Goal: Transaction & Acquisition: Purchase product/service

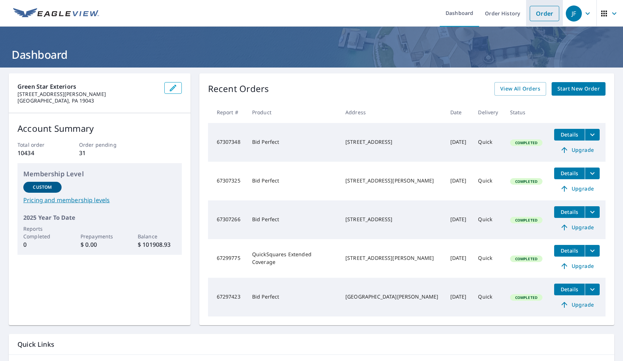
click at [545, 15] on link "Order" at bounding box center [545, 13] width 30 height 15
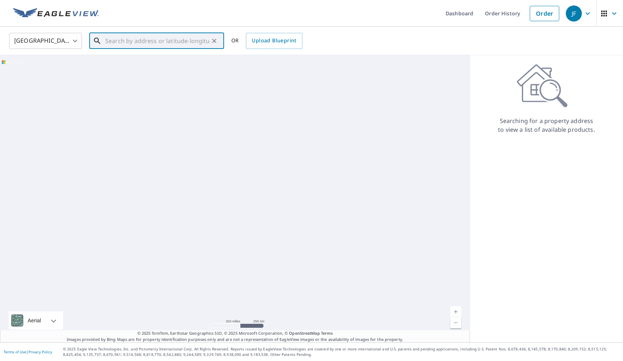
click at [157, 40] on input "text" at bounding box center [157, 41] width 104 height 20
paste input "[STREET_ADDRESS]"
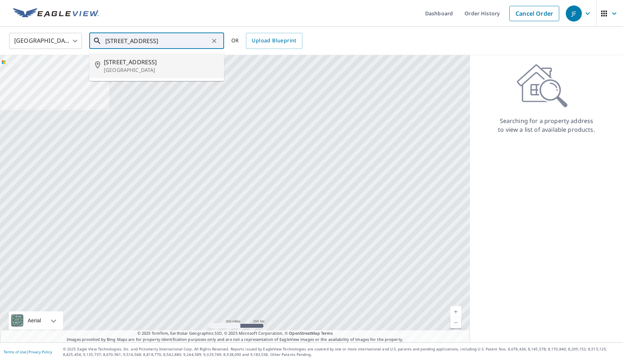
click at [156, 68] on p "[GEOGRAPHIC_DATA]" at bounding box center [161, 69] width 114 height 7
type input "[STREET_ADDRESS][PERSON_NAME]"
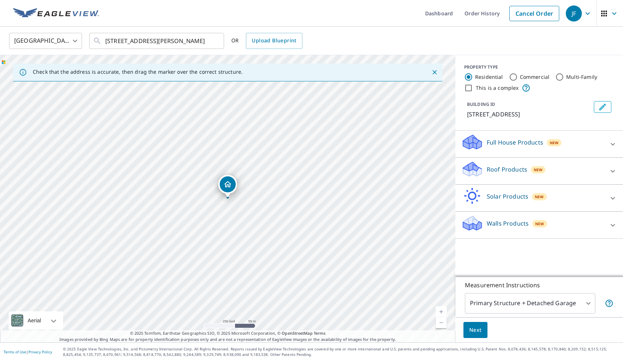
click at [578, 180] on div "Roof Products New" at bounding box center [533, 170] width 143 height 21
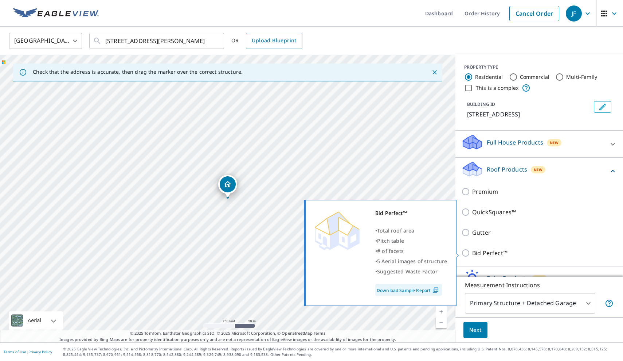
click at [499, 254] on p "Bid Perfect™" at bounding box center [490, 252] width 35 height 9
click at [473, 254] on input "Bid Perfect™" at bounding box center [467, 252] width 11 height 9
checkbox input "true"
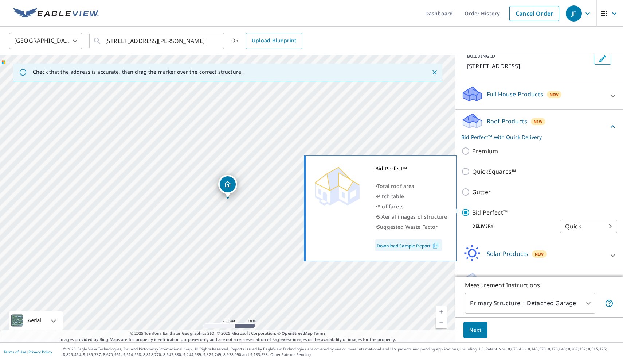
scroll to position [59, 0]
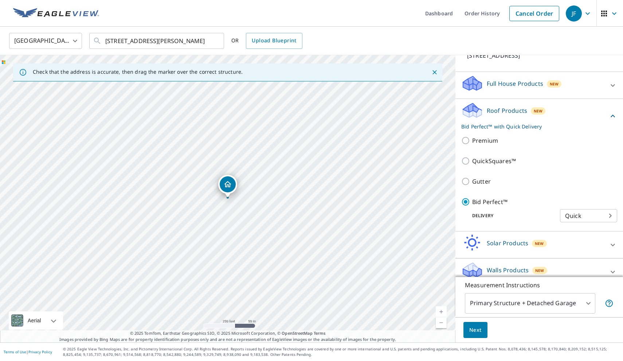
click at [498, 306] on body "JF JF Dashboard Order History Cancel Order JF [GEOGRAPHIC_DATA] [GEOGRAPHIC_DAT…" at bounding box center [311, 180] width 623 height 361
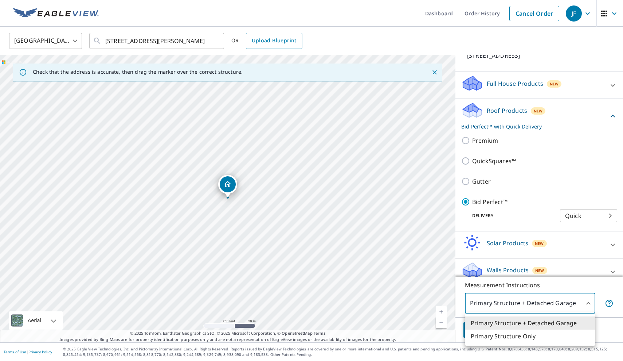
click at [497, 341] on li "Primary Structure Only" at bounding box center [530, 335] width 131 height 13
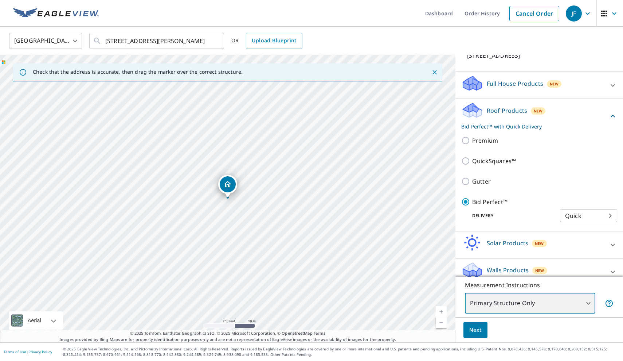
type input "2"
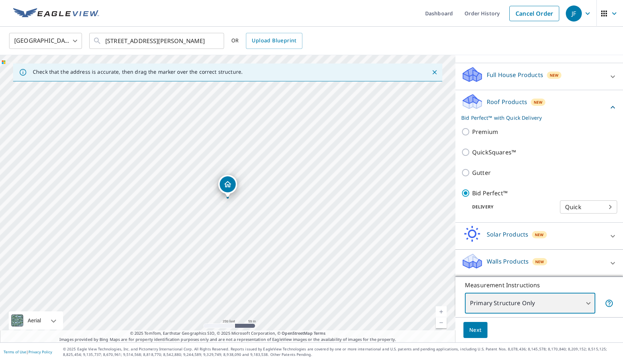
scroll to position [67, 0]
click at [474, 329] on span "Next" at bounding box center [476, 329] width 12 height 9
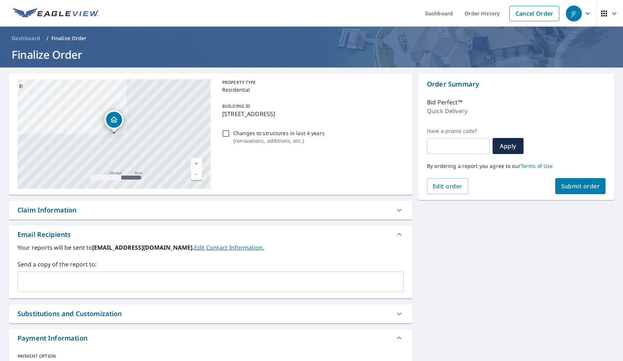
click at [594, 188] on span "Submit order" at bounding box center [580, 186] width 39 height 8
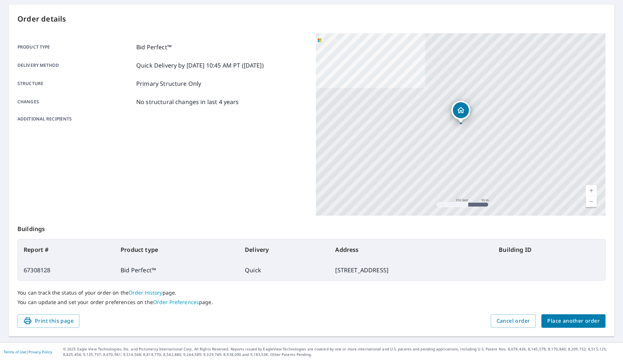
scroll to position [68, 0]
click at [554, 327] on button "Place another order" at bounding box center [574, 320] width 64 height 13
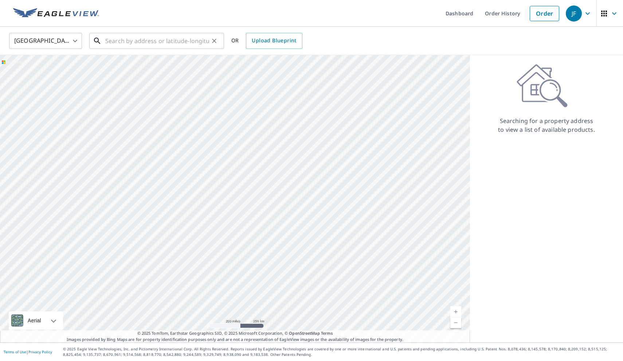
click at [146, 36] on input "text" at bounding box center [157, 41] width 104 height 20
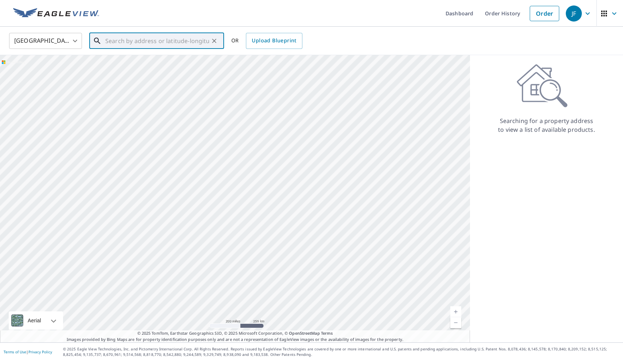
paste input "40 [US_STATE] Ter"
click at [186, 66] on span "40 [US_STATE] Ter" at bounding box center [161, 62] width 114 height 9
type input "[STREET_ADDRESS][US_STATE]"
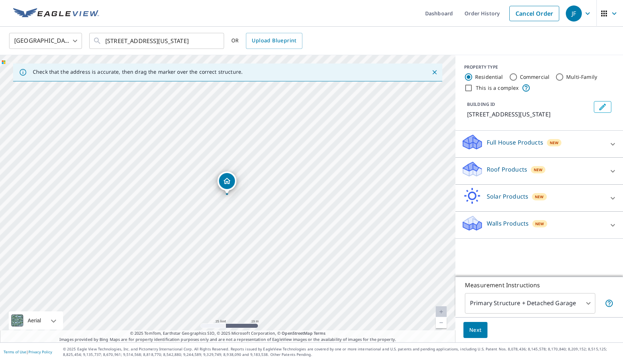
click at [515, 172] on p "Roof Products" at bounding box center [507, 169] width 40 height 9
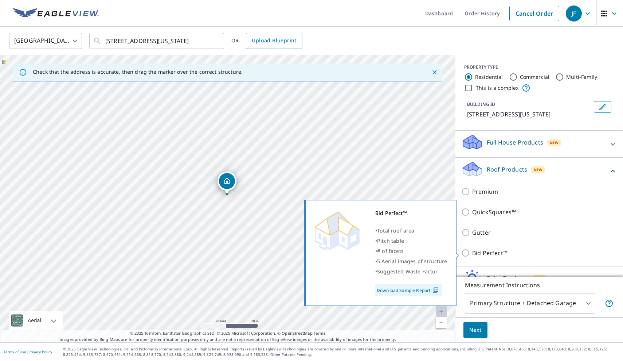
click at [495, 253] on p "Bid Perfect™" at bounding box center [490, 252] width 35 height 9
click at [473, 253] on input "Bid Perfect™" at bounding box center [467, 252] width 11 height 9
checkbox input "true"
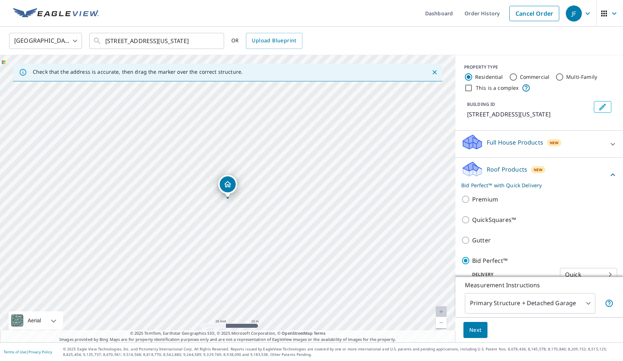
click at [494, 302] on body "JF JF Dashboard Order History Cancel Order JF [GEOGRAPHIC_DATA] [GEOGRAPHIC_DAT…" at bounding box center [311, 180] width 623 height 361
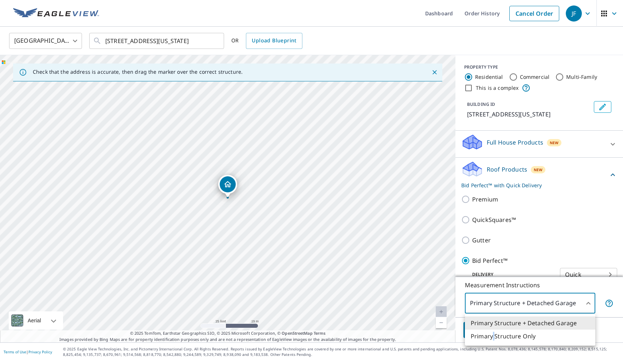
click at [494, 333] on li "Primary Structure Only" at bounding box center [530, 335] width 131 height 13
type input "2"
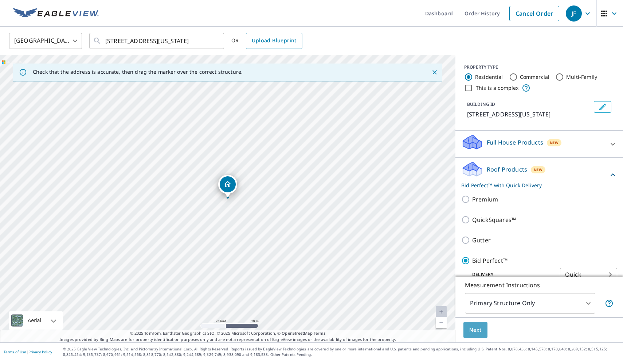
click at [481, 329] on span "Next" at bounding box center [476, 329] width 12 height 9
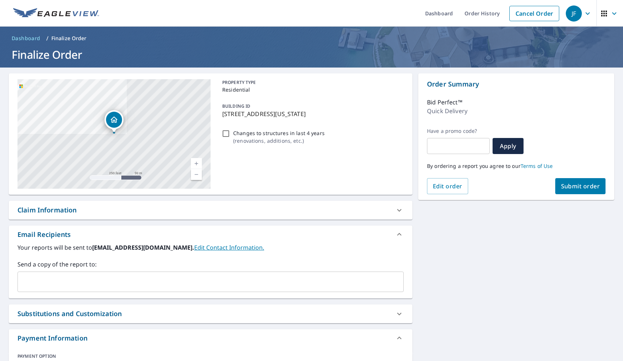
click at [568, 189] on span "Submit order" at bounding box center [580, 186] width 39 height 8
